Goal: Task Accomplishment & Management: Manage account settings

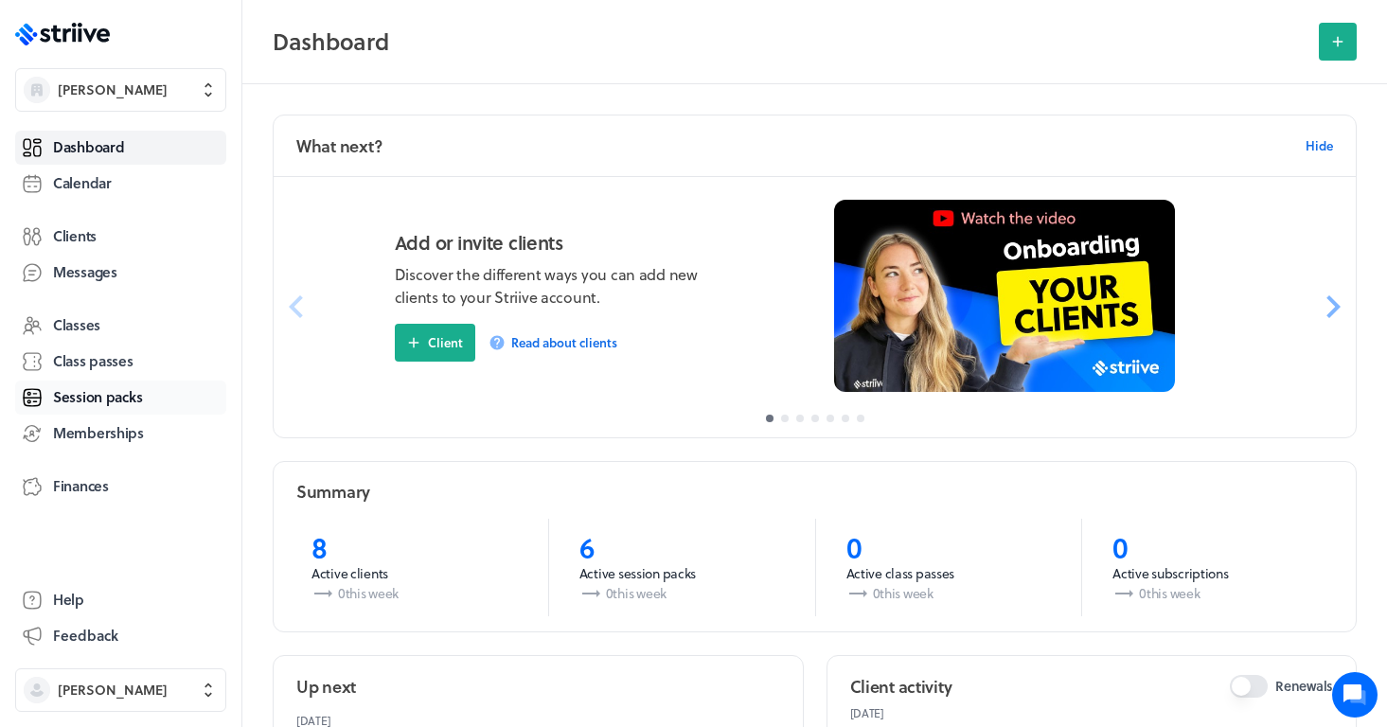
click at [89, 409] on link "Session packs" at bounding box center [120, 398] width 211 height 34
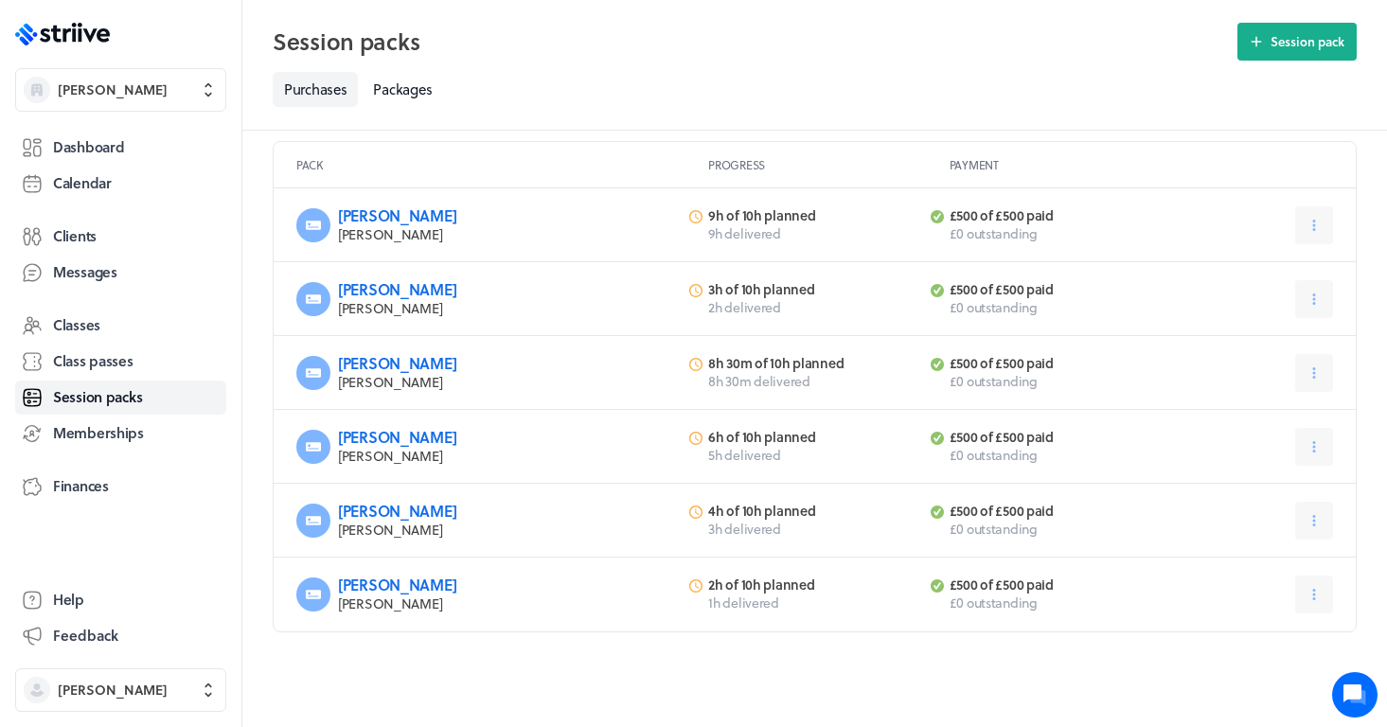
scroll to position [80, 0]
click at [102, 137] on span "Dashboard" at bounding box center [88, 147] width 71 height 20
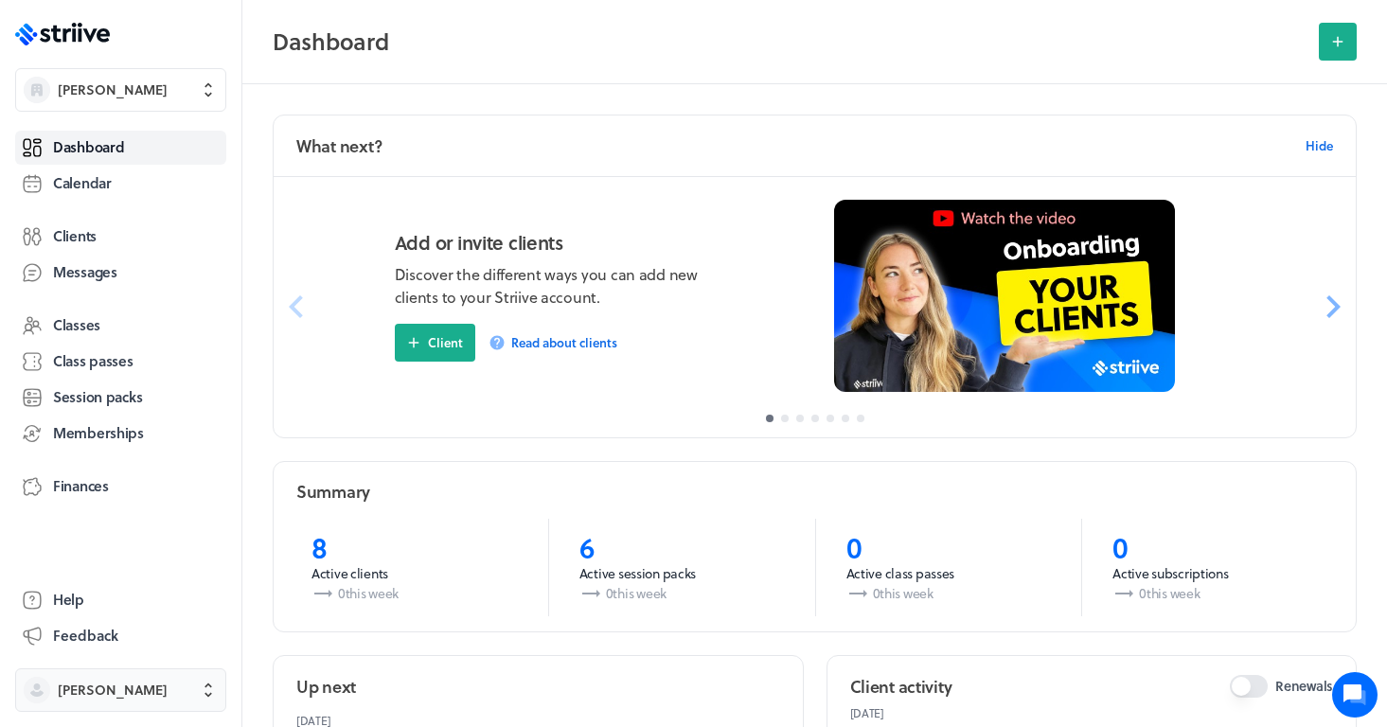
click at [131, 691] on span "[PERSON_NAME]" at bounding box center [113, 690] width 110 height 19
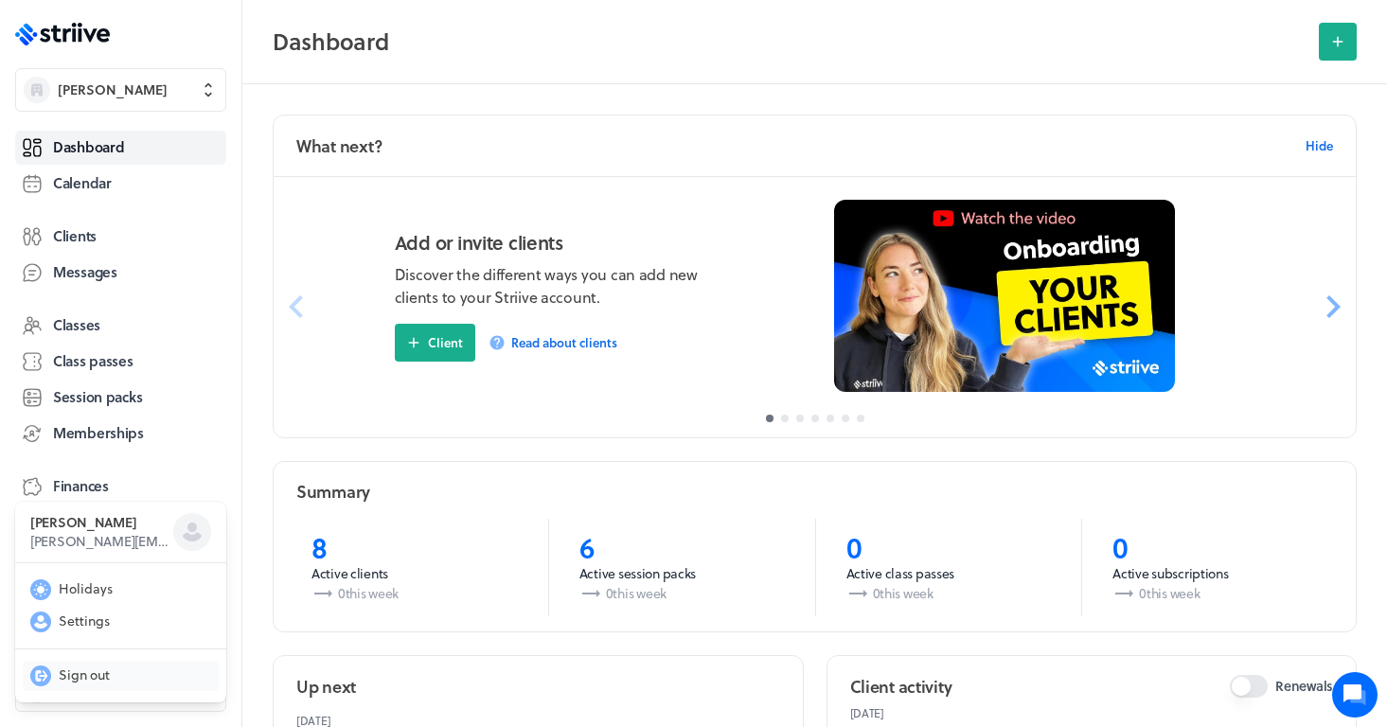
click at [84, 674] on span "Sign out" at bounding box center [84, 675] width 51 height 19
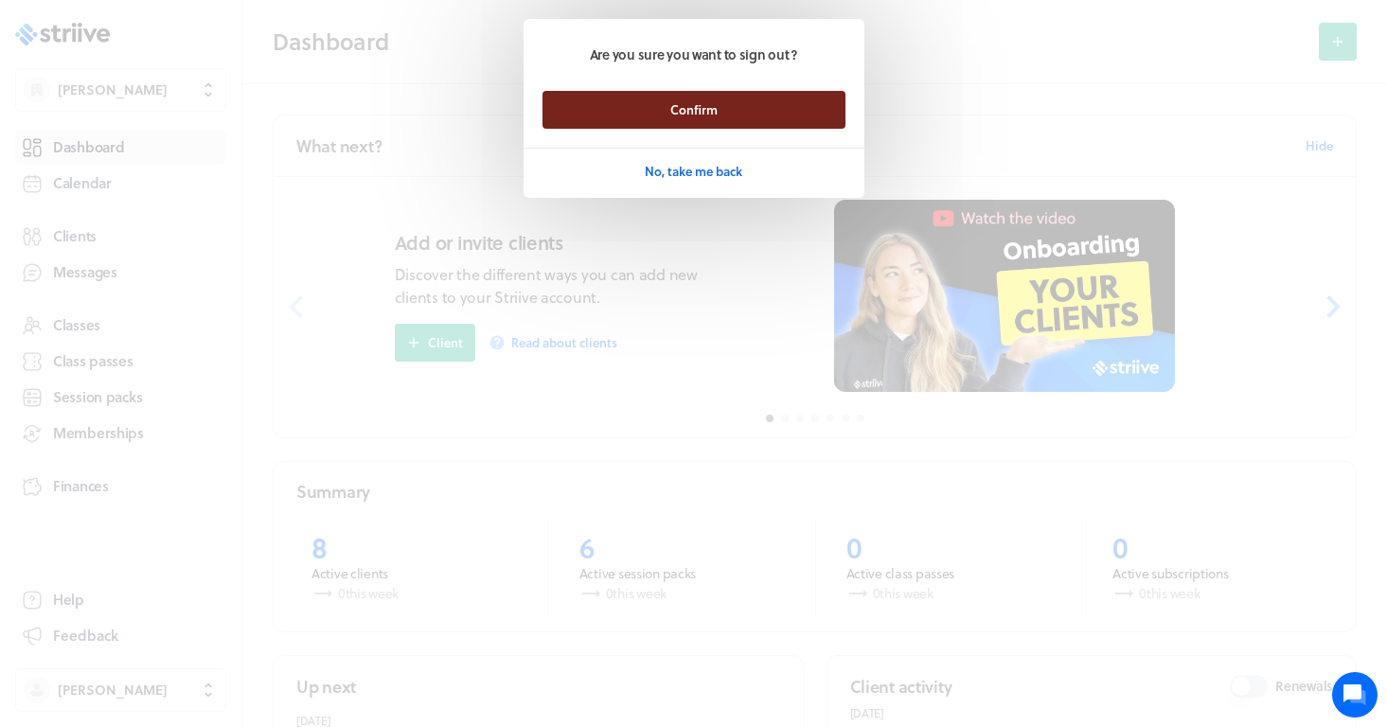
click at [834, 108] on button "Confirm" at bounding box center [694, 110] width 303 height 38
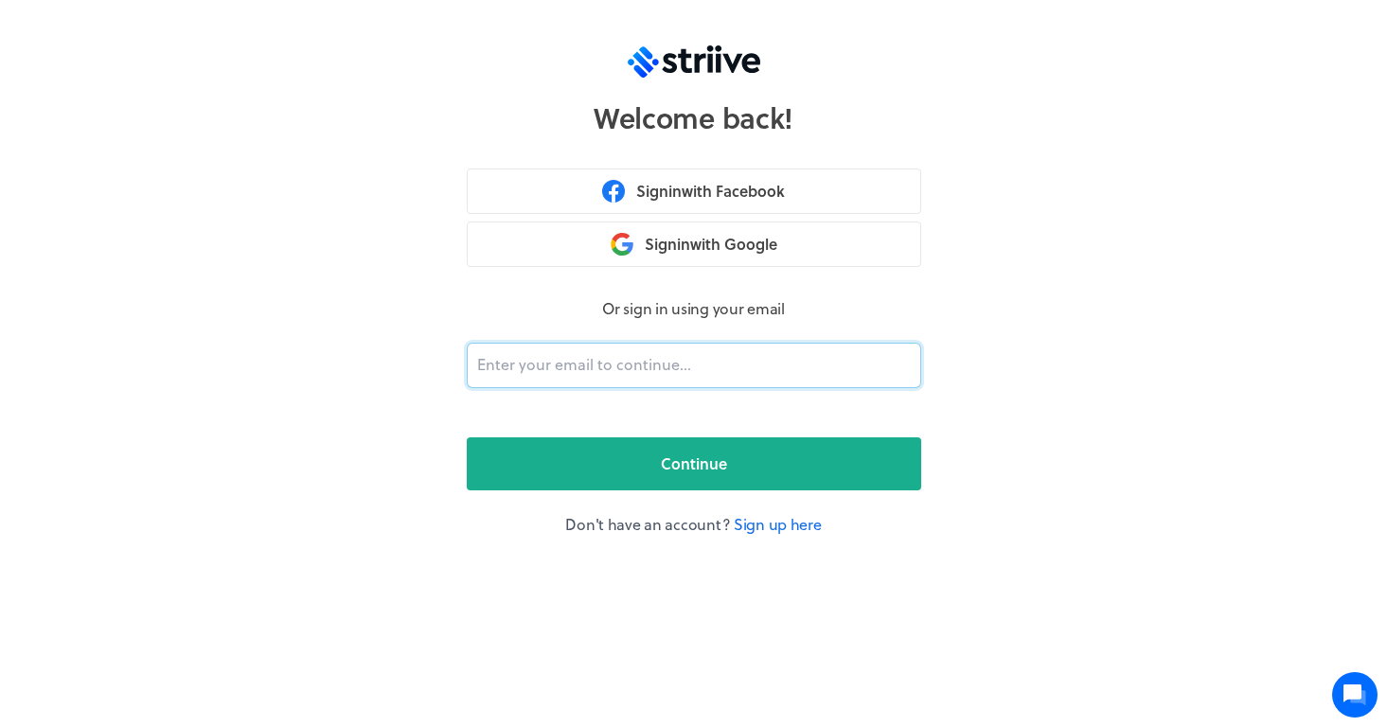
click at [586, 368] on input "email" at bounding box center [694, 365] width 455 height 45
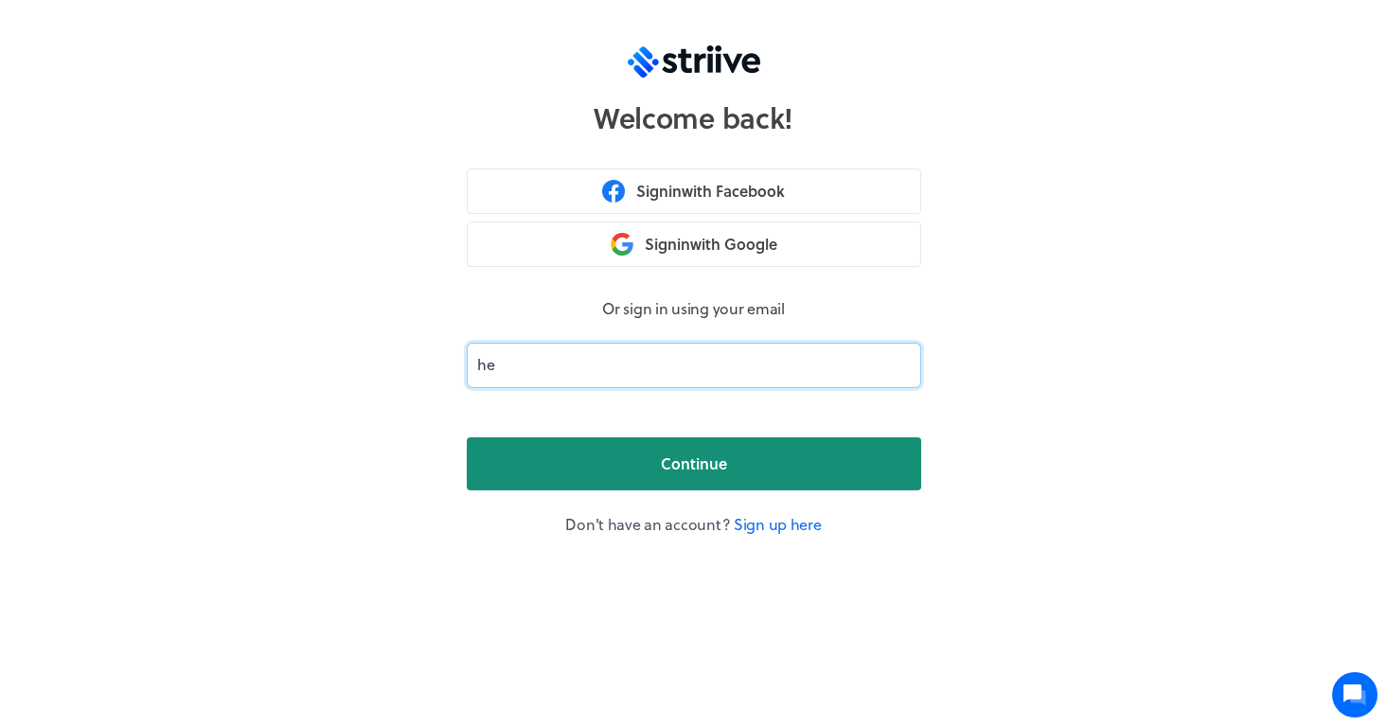
type input "hel"
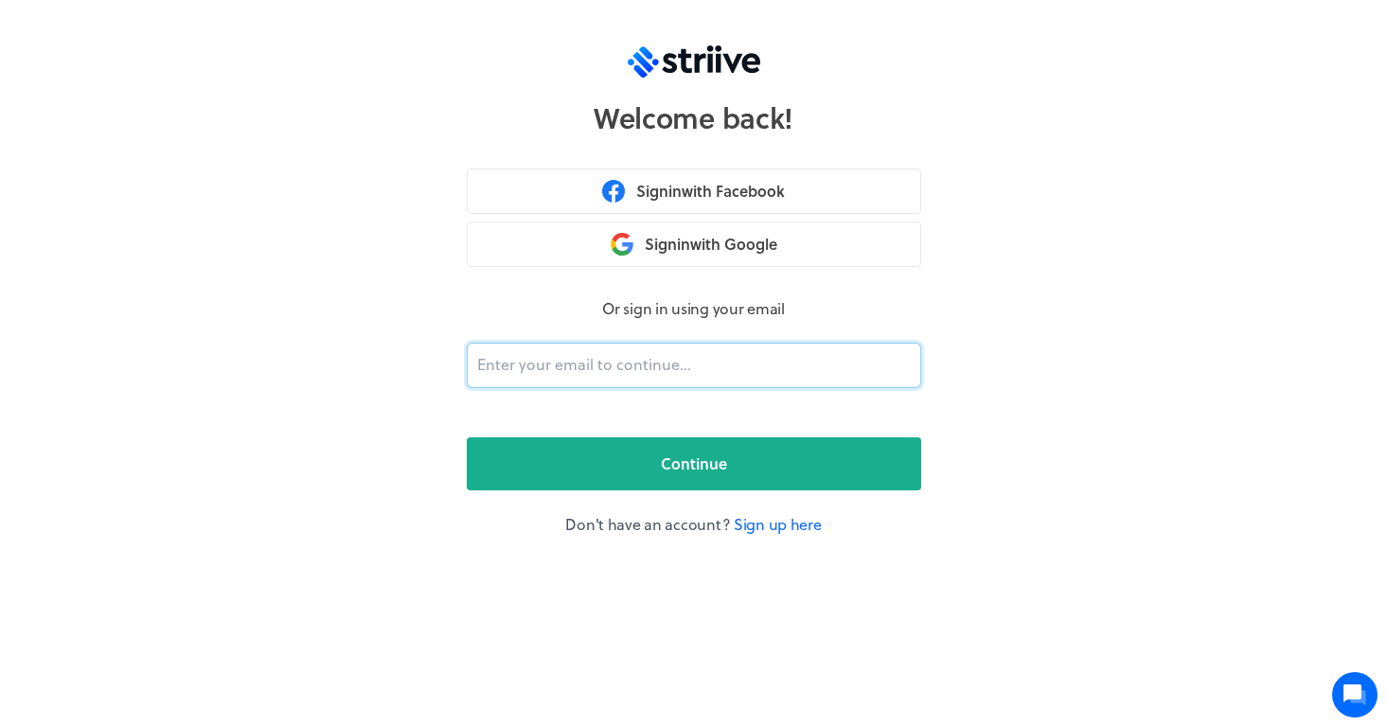
type input "[EMAIL_ADDRESS][DOMAIN_NAME]"
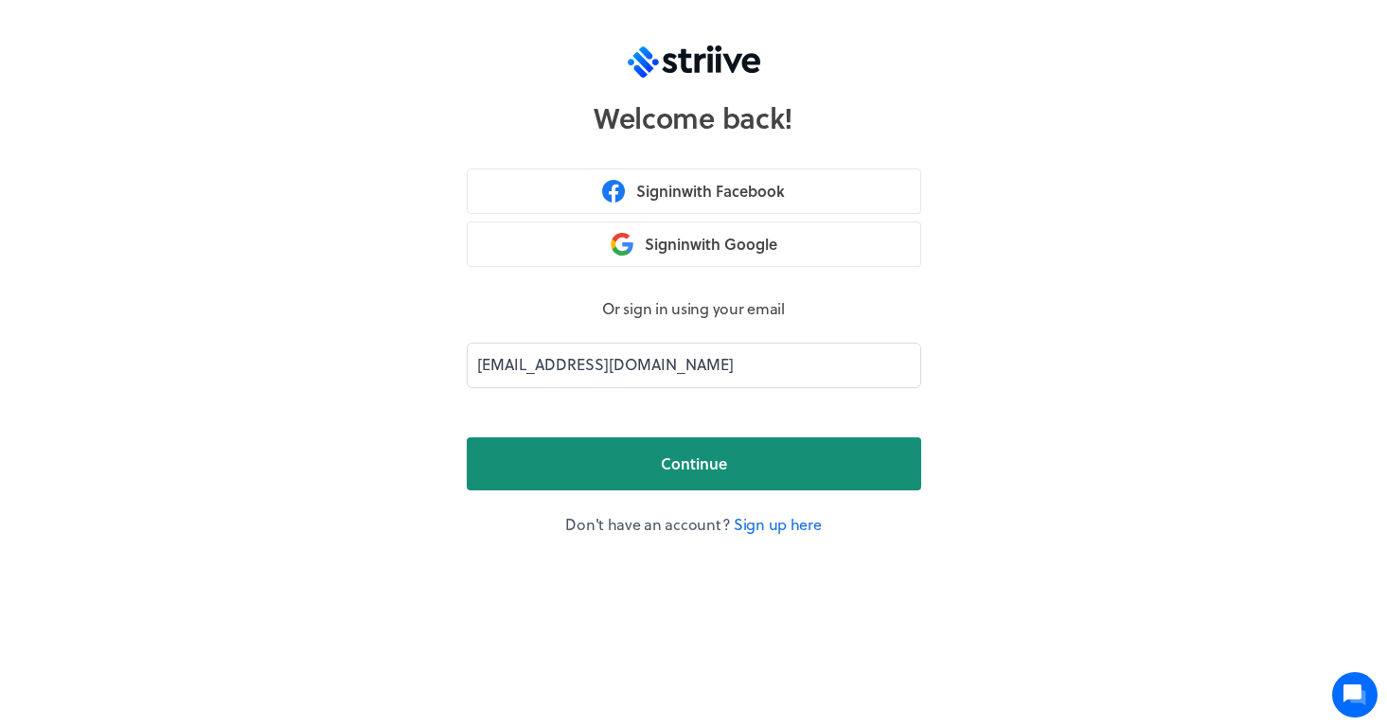
click at [660, 451] on button "Continue" at bounding box center [694, 463] width 455 height 53
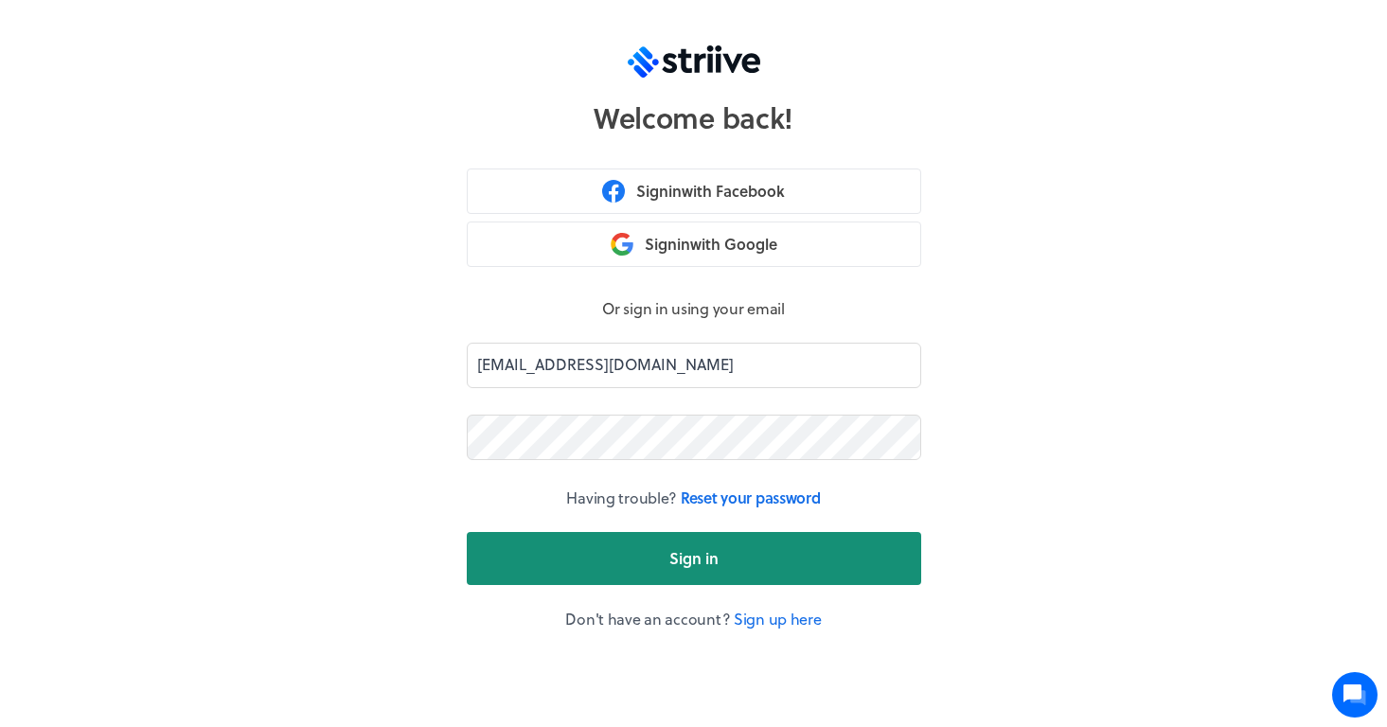
click at [692, 551] on span "Sign in" at bounding box center [693, 558] width 49 height 23
